Goal: Information Seeking & Learning: Learn about a topic

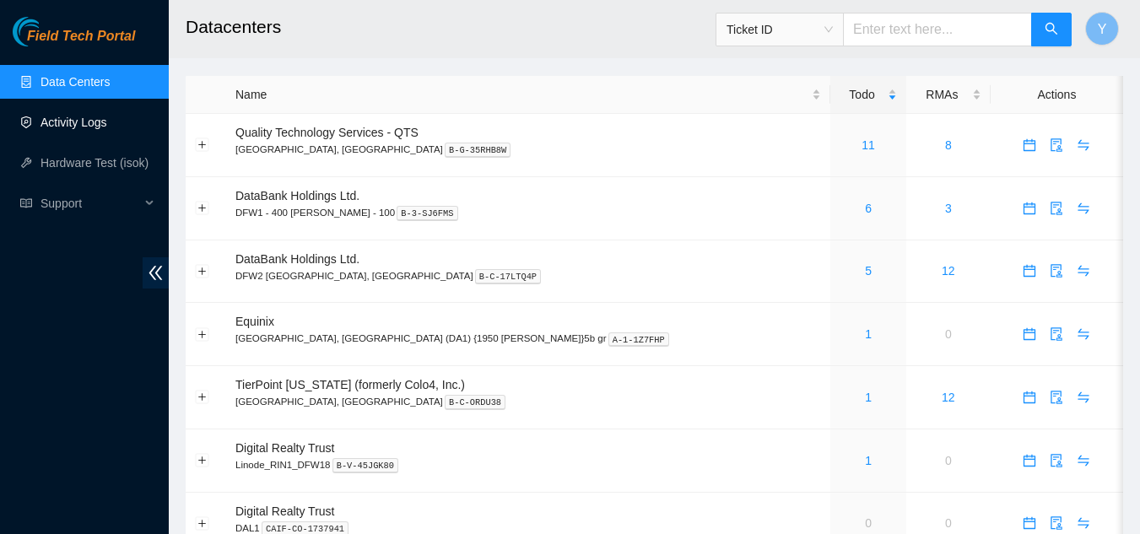
click at [75, 120] on link "Activity Logs" at bounding box center [73, 122] width 67 height 13
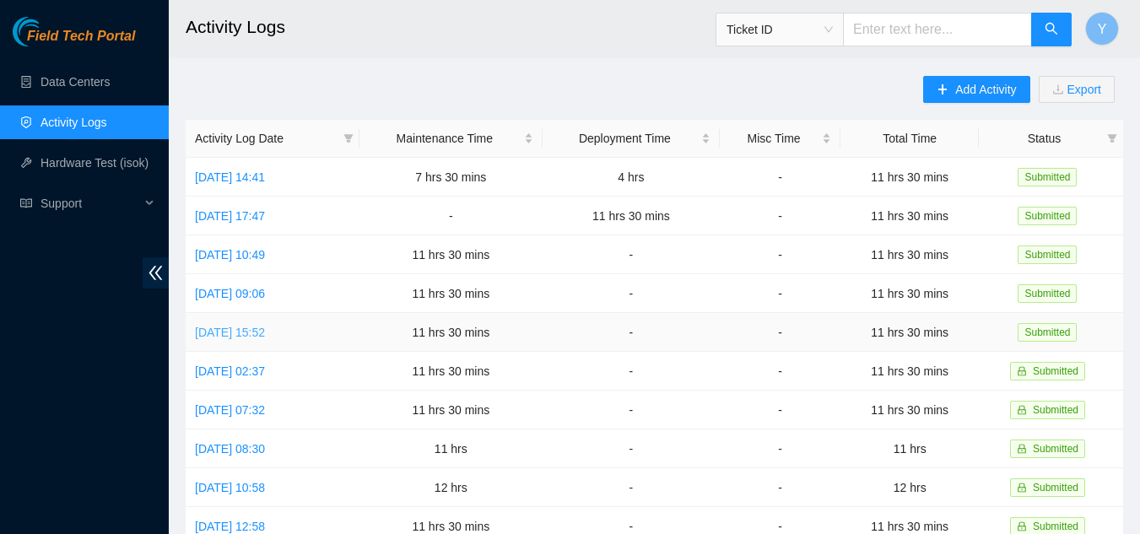
click at [265, 326] on link "Mon, 18 Aug 2025 15:52" at bounding box center [230, 332] width 70 height 13
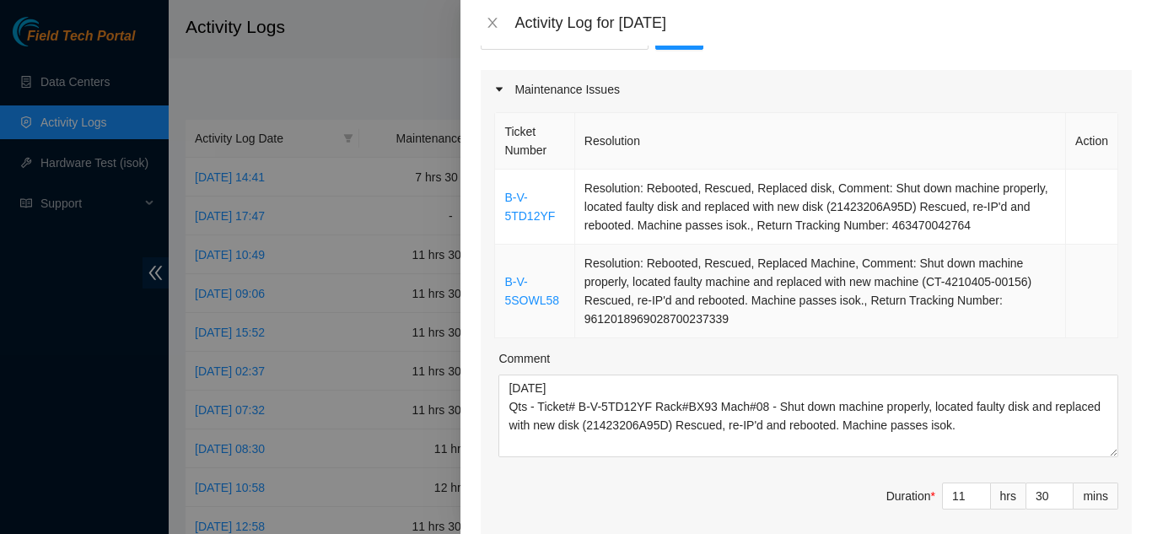
scroll to position [253, 0]
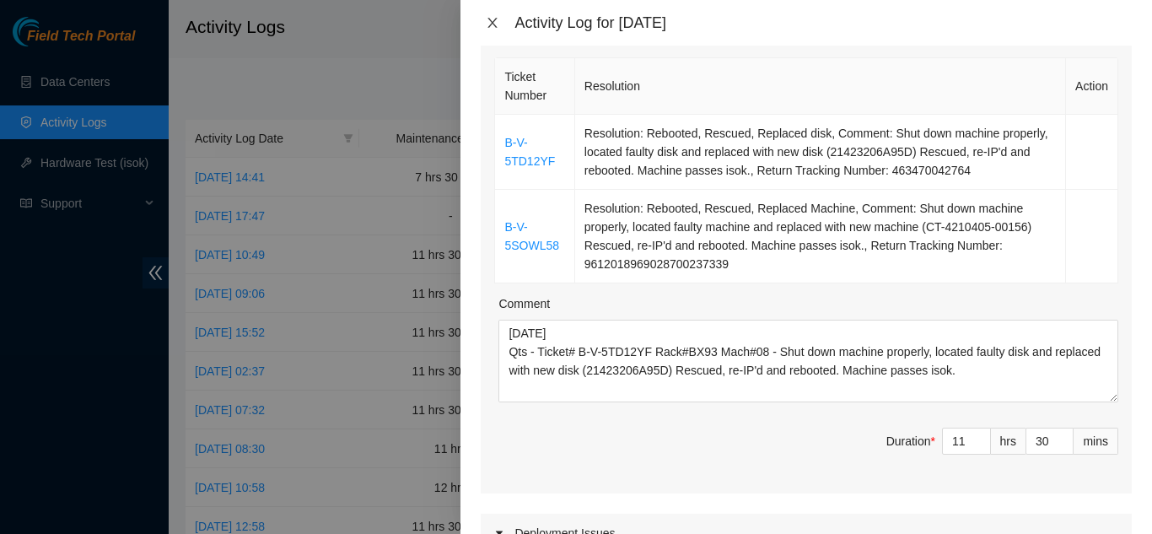
click at [489, 23] on icon "close" at bounding box center [492, 22] width 13 height 13
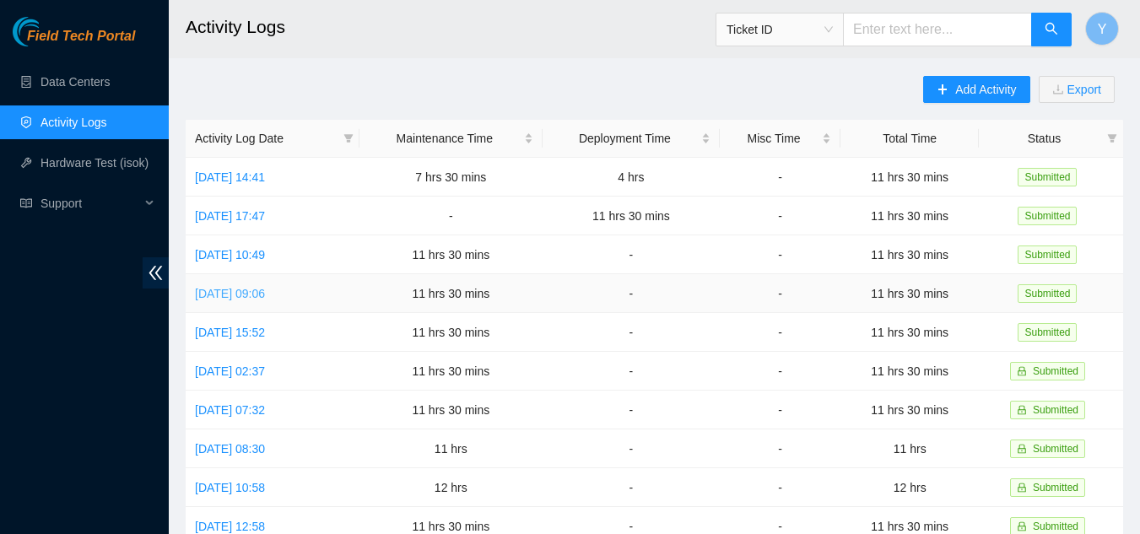
click at [229, 292] on link "Tue, 19 Aug 2025 09:06" at bounding box center [230, 293] width 70 height 13
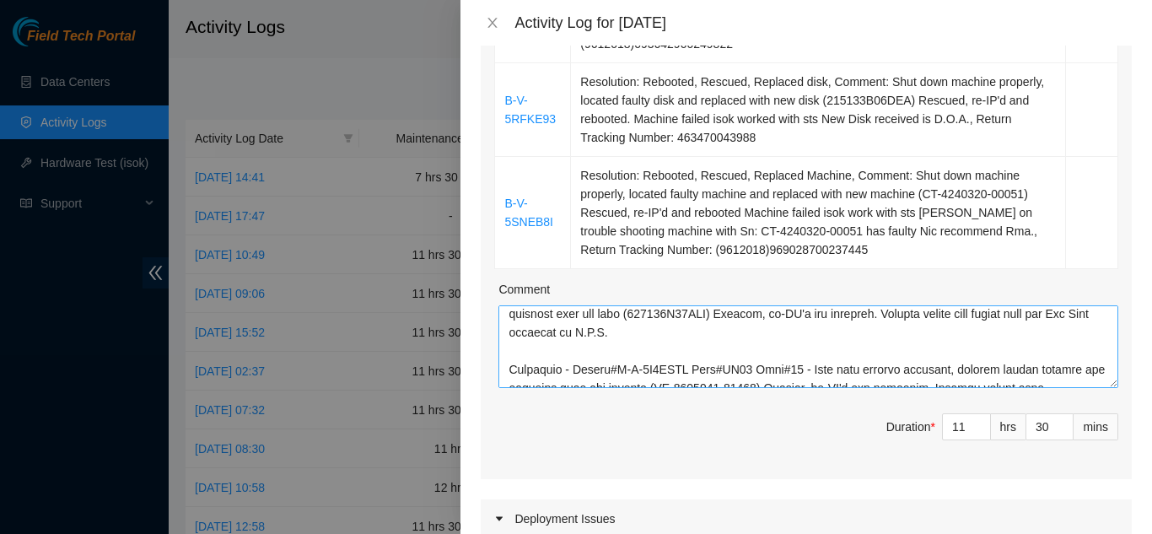
scroll to position [169, 0]
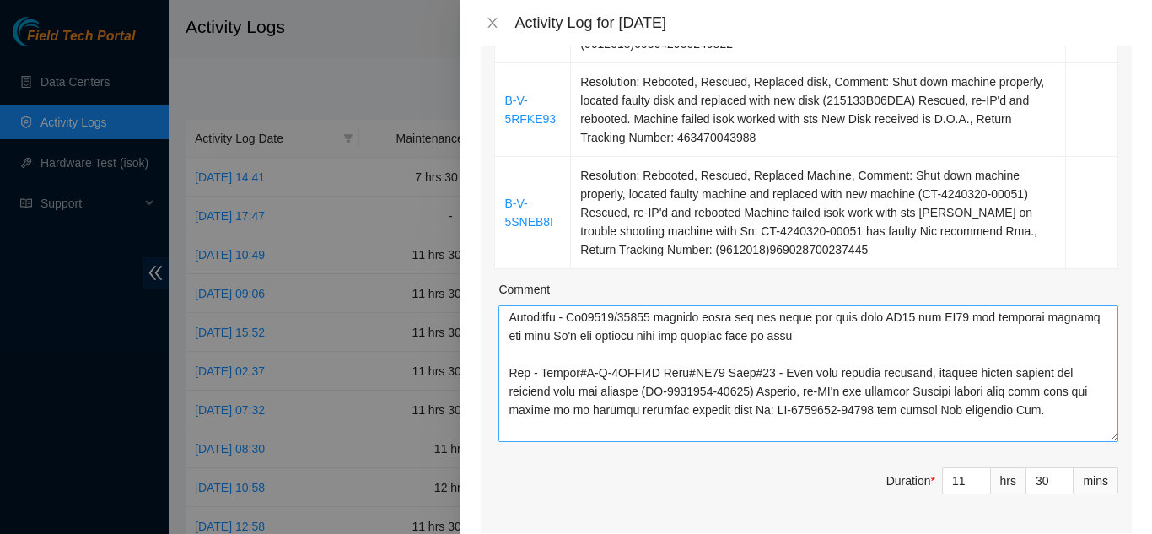
drag, startPoint x: 1102, startPoint y: 360, endPoint x: 1086, endPoint y: 414, distance: 56.6
click at [1086, 414] on textarea "Comment" at bounding box center [808, 373] width 620 height 137
click at [496, 24] on icon "close" at bounding box center [492, 22] width 13 height 13
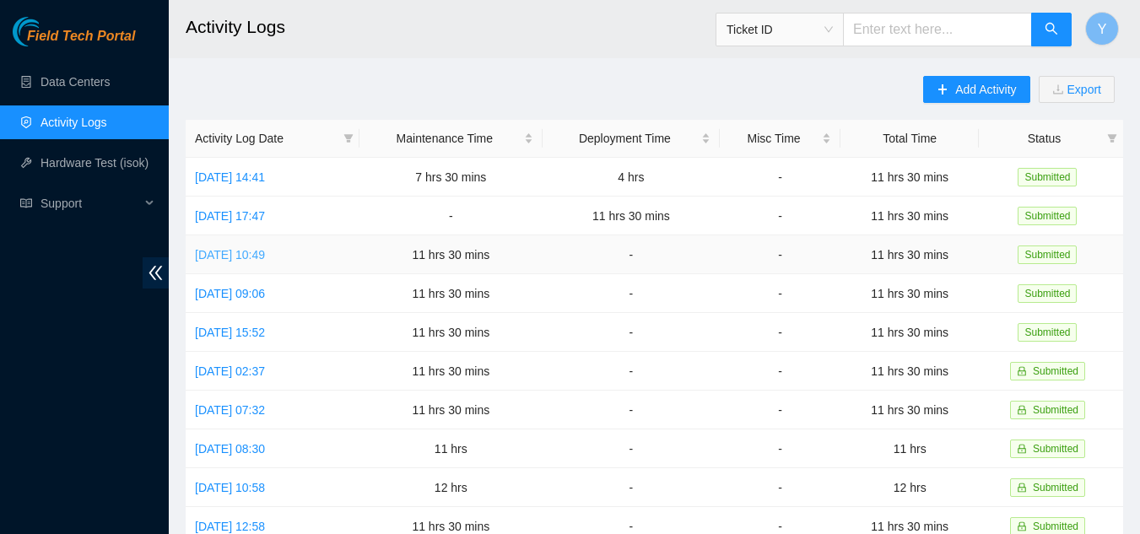
click at [219, 255] on link "Wed, 20 Aug 2025 10:49" at bounding box center [230, 254] width 70 height 13
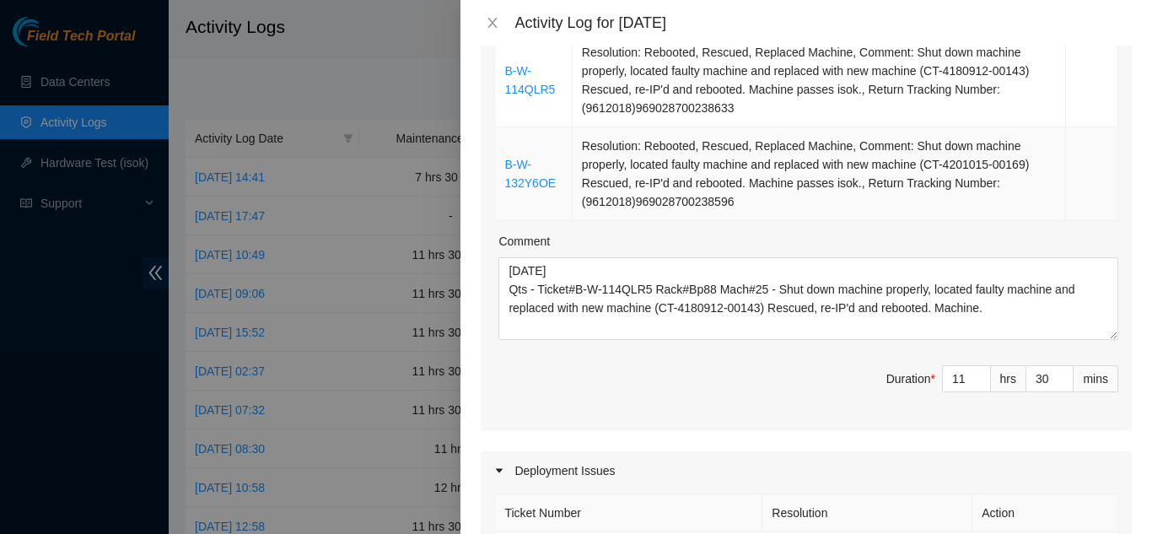
scroll to position [337, 0]
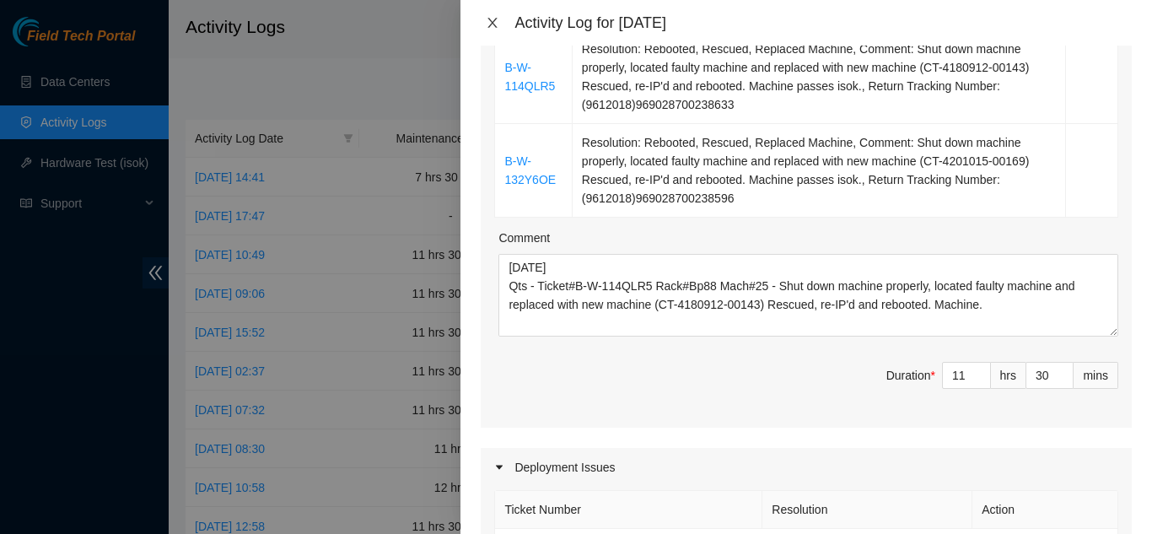
click at [493, 24] on icon "close" at bounding box center [492, 23] width 9 height 10
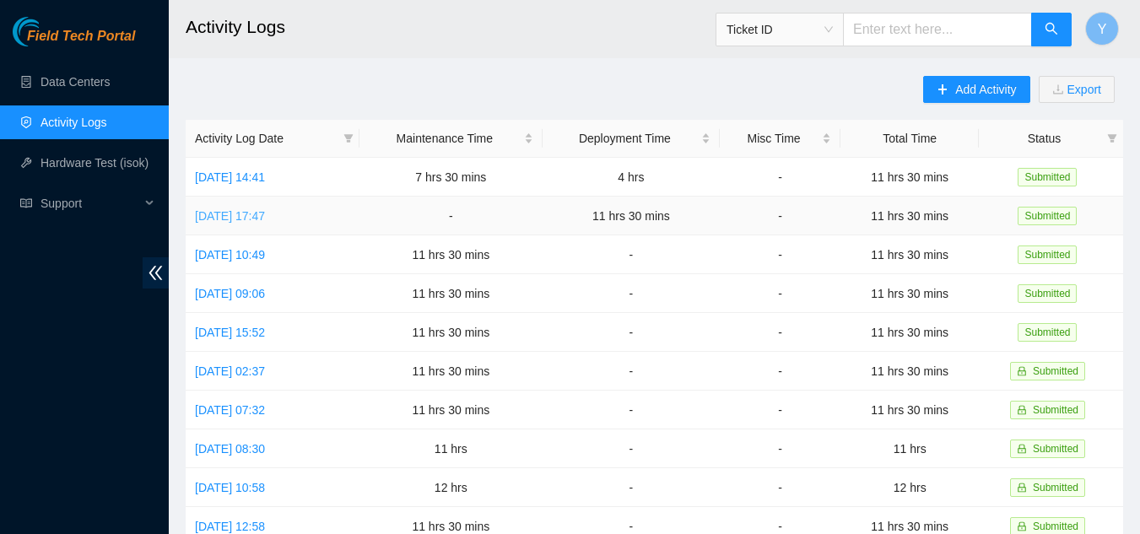
click at [234, 212] on link "Thu, 21 Aug 2025 17:47" at bounding box center [230, 215] width 70 height 13
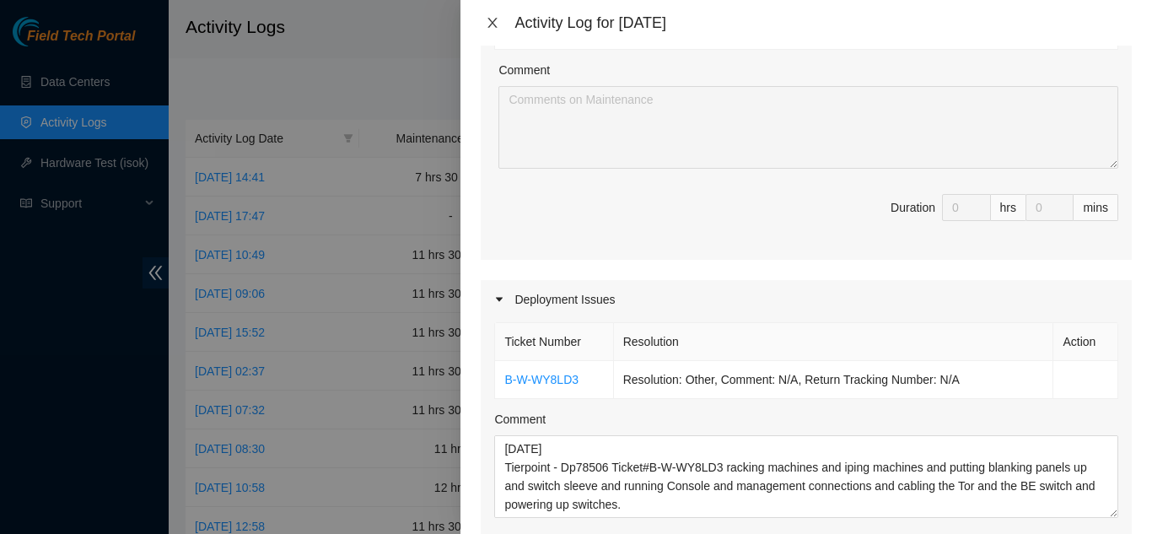
click at [491, 16] on icon "close" at bounding box center [492, 22] width 13 height 13
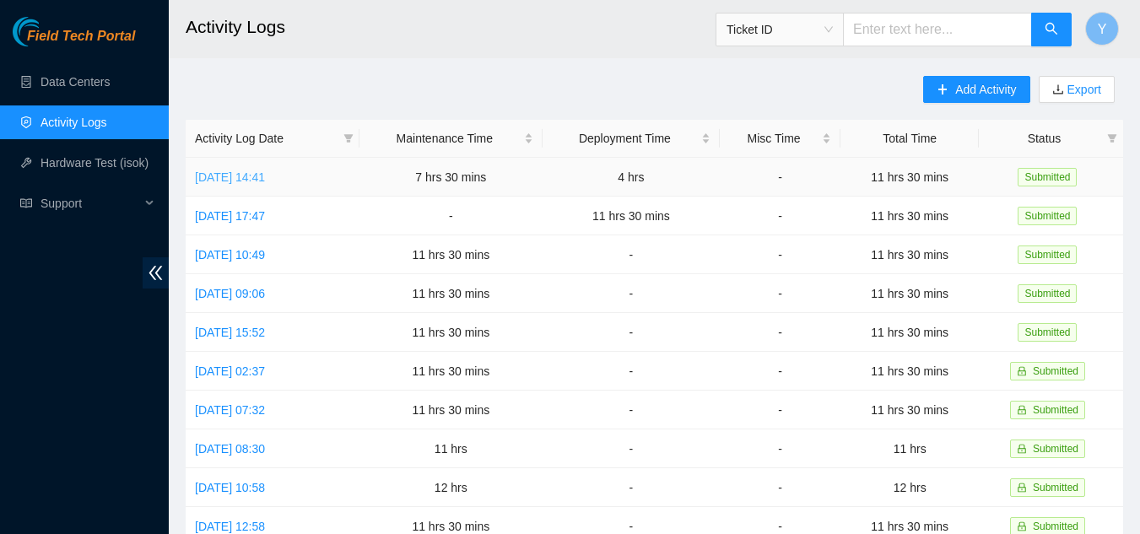
click at [265, 175] on link "Fri, 22 Aug 2025 14:41" at bounding box center [230, 176] width 70 height 13
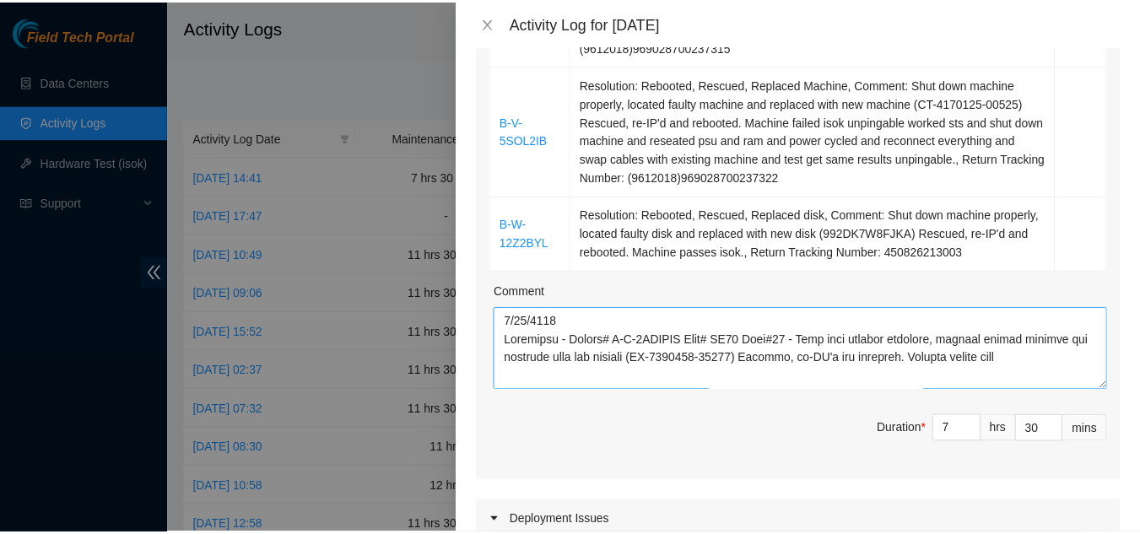
scroll to position [590, 0]
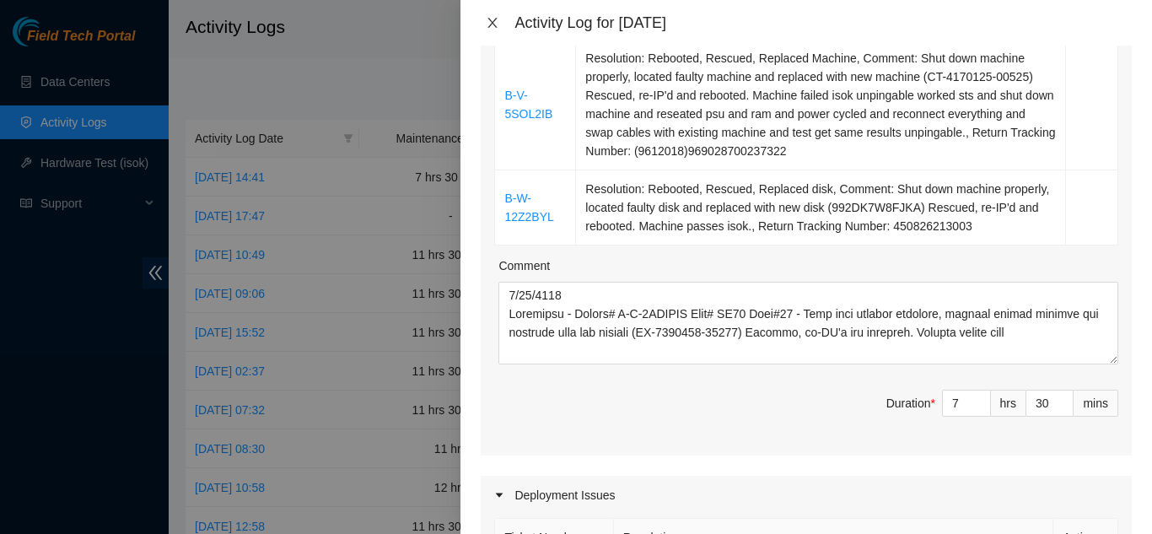
click at [492, 24] on icon "close" at bounding box center [492, 22] width 13 height 13
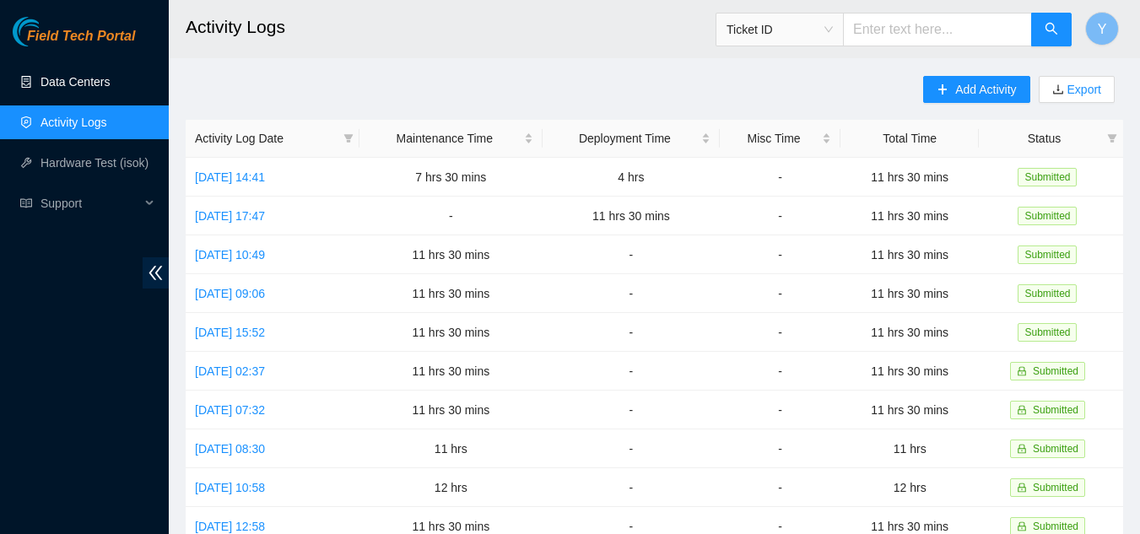
click at [66, 80] on link "Data Centers" at bounding box center [74, 81] width 69 height 13
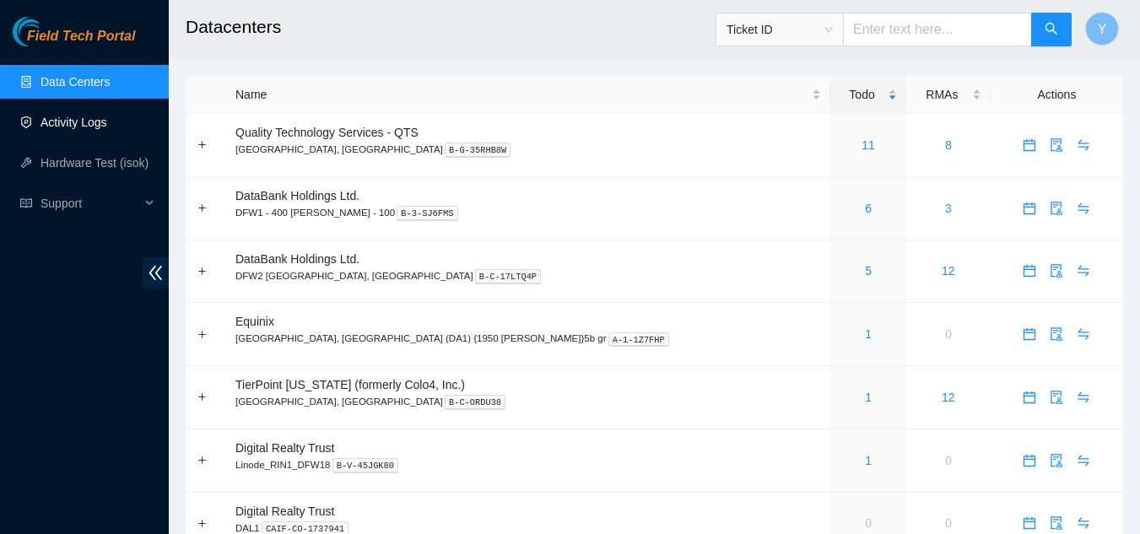
click at [67, 122] on link "Activity Logs" at bounding box center [73, 122] width 67 height 13
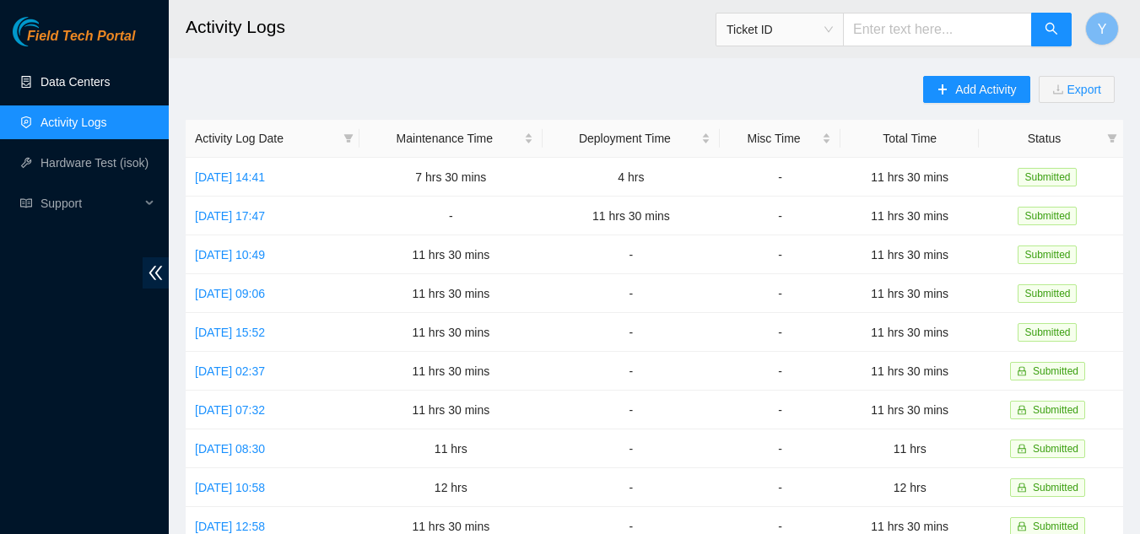
click at [84, 83] on link "Data Centers" at bounding box center [74, 81] width 69 height 13
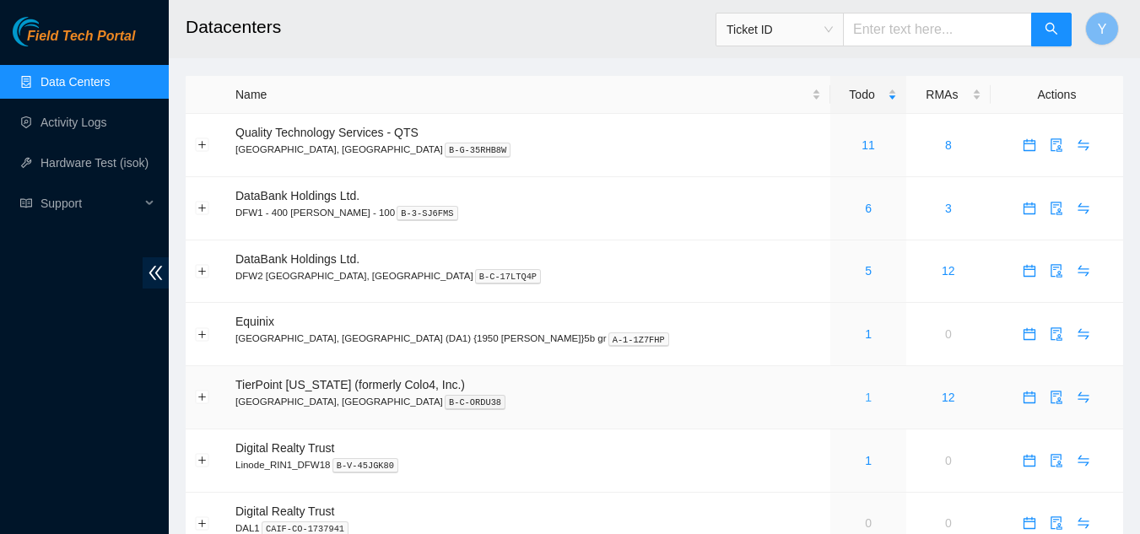
click at [865, 397] on link "1" at bounding box center [868, 397] width 7 height 13
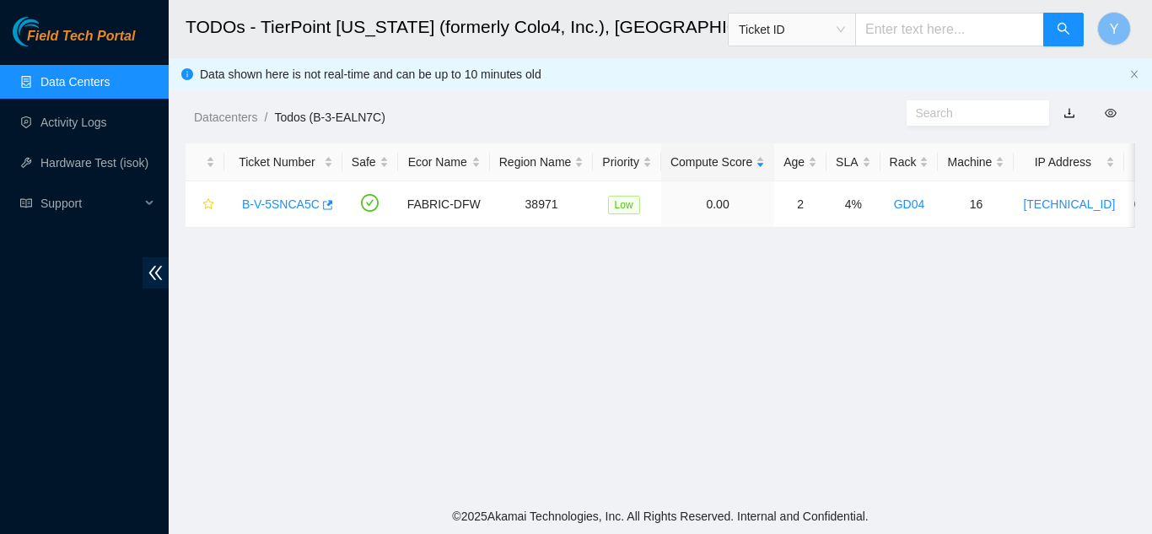
click at [102, 84] on link "Data Centers" at bounding box center [74, 81] width 69 height 13
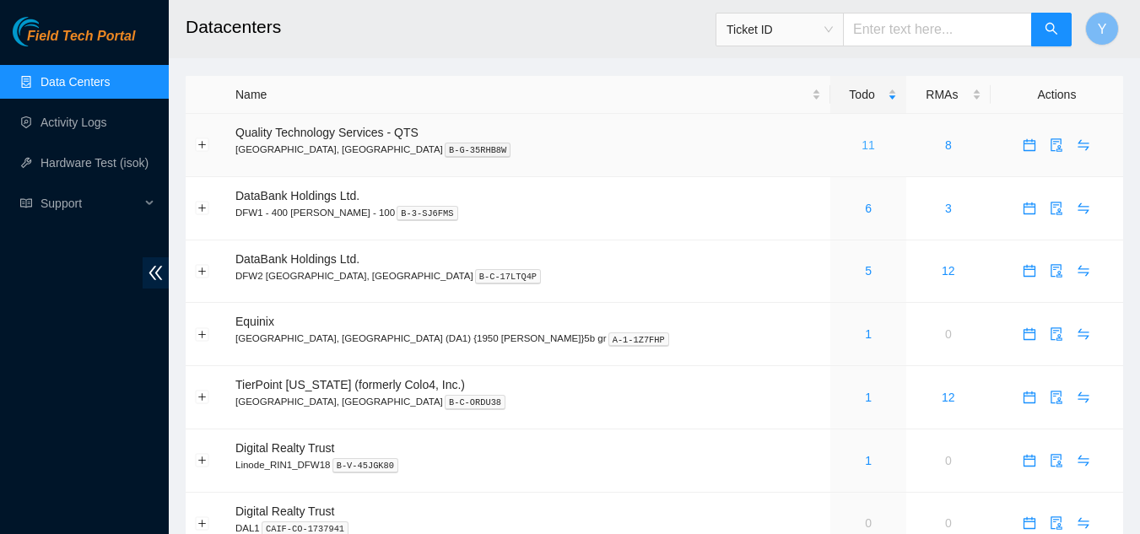
click at [861, 144] on link "11" at bounding box center [867, 144] width 13 height 13
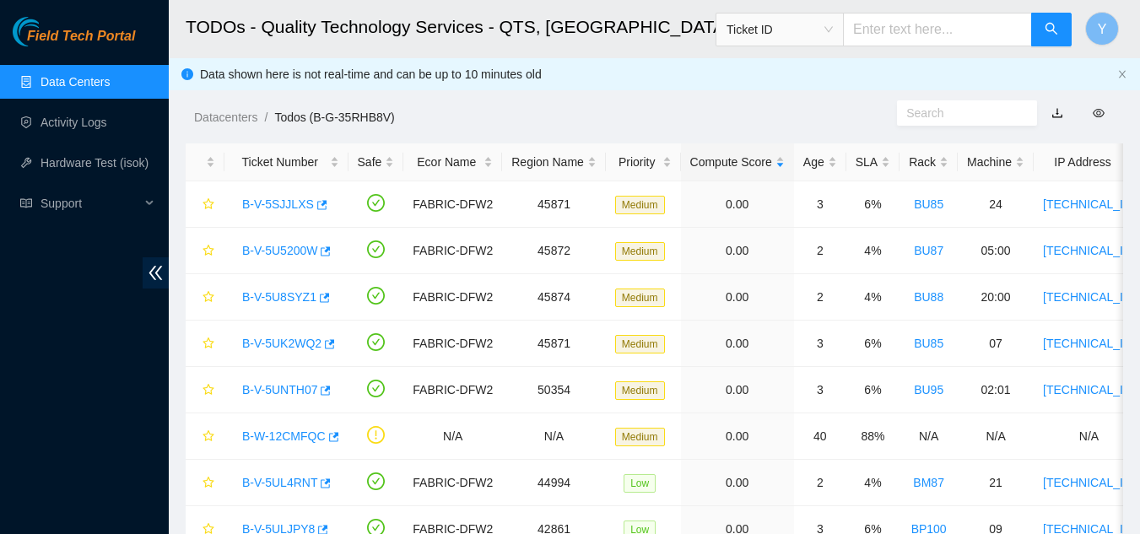
click at [104, 81] on link "Data Centers" at bounding box center [74, 81] width 69 height 13
